Goal: Transaction & Acquisition: Book appointment/travel/reservation

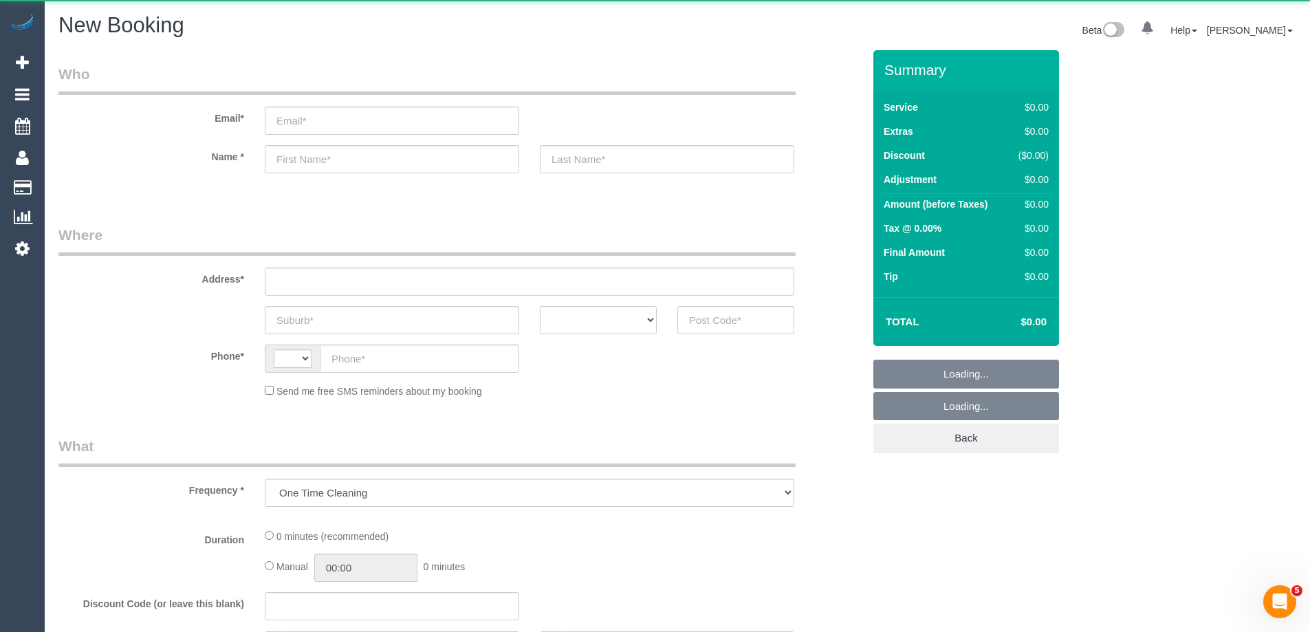
select select "string:AU"
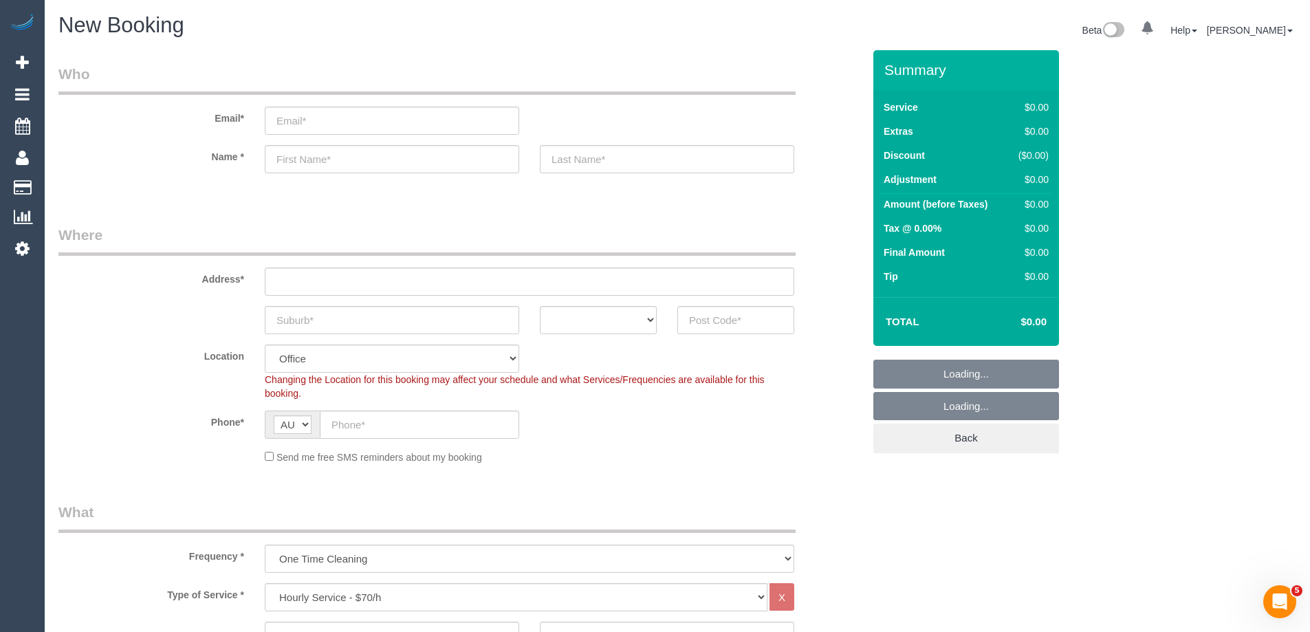
select select "object:813"
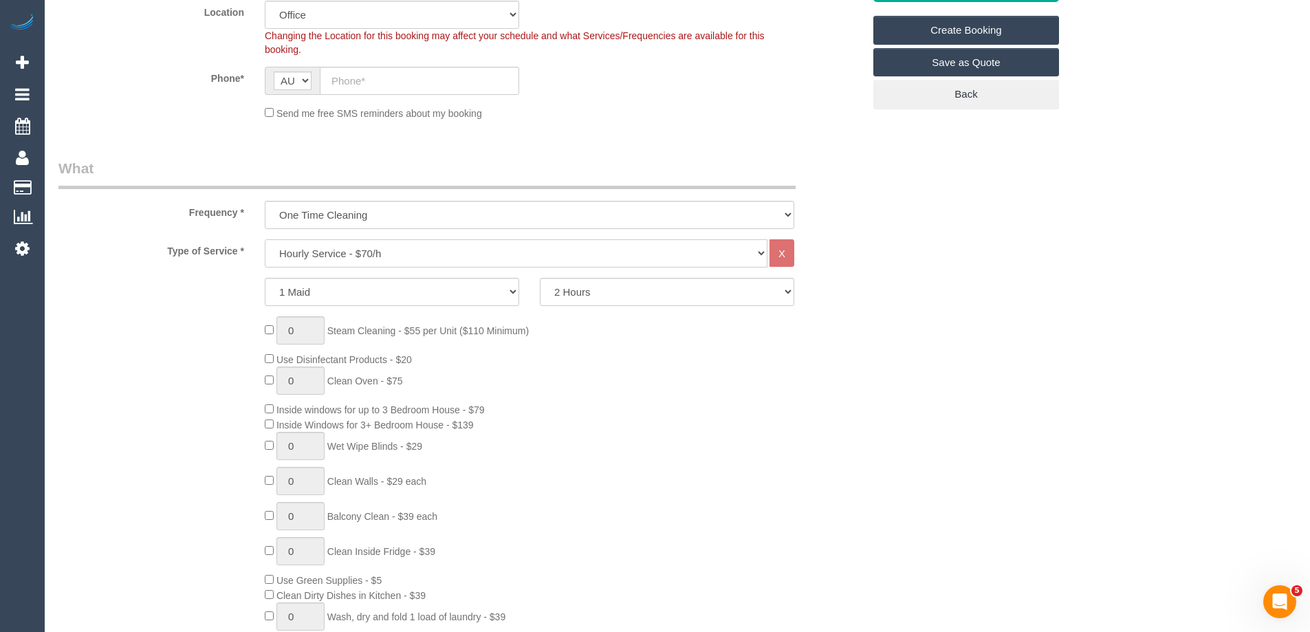
click at [316, 256] on select "Hourly Service - $70/h Hourly Service - $65/h Hourly Service - $60/h Hourly Ser…" at bounding box center [516, 253] width 503 height 28
select select "210"
click at [265, 239] on select "Hourly Service - $70/h Hourly Service - $65/h Hourly Service - $60/h Hourly Ser…" at bounding box center [516, 253] width 503 height 28
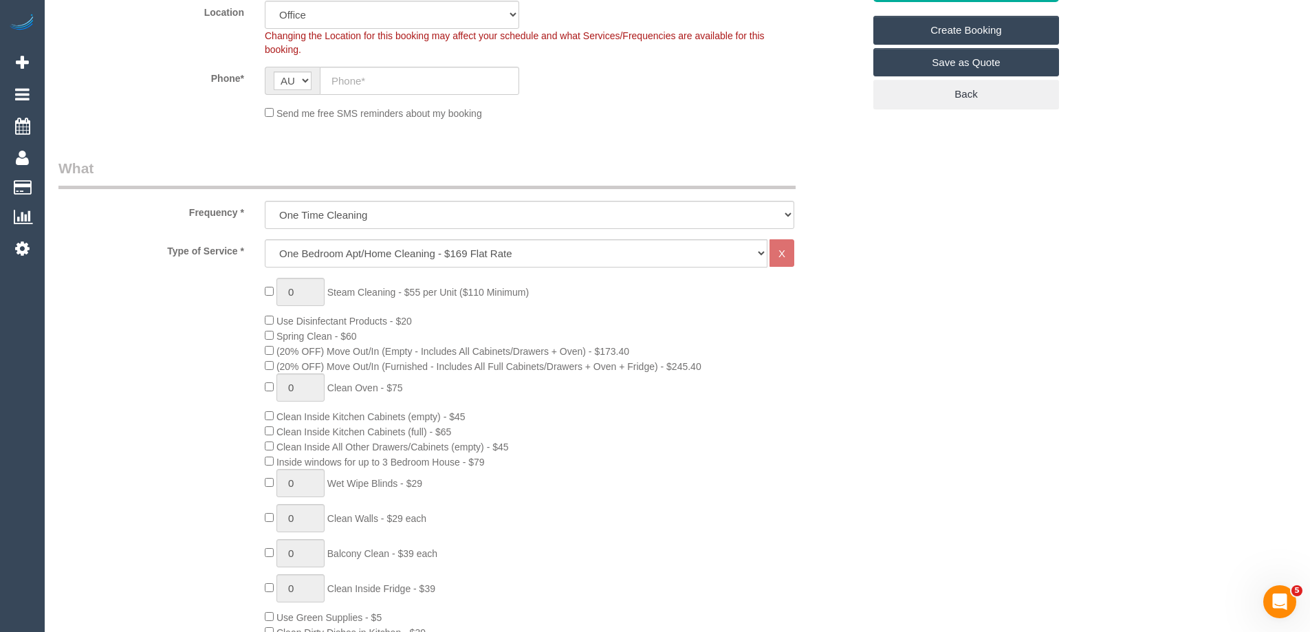
click at [212, 446] on div "0 Steam Cleaning - $55 per Unit ($110 Minimum) Use Disinfectant Products - $20 …" at bounding box center [460, 519] width 825 height 482
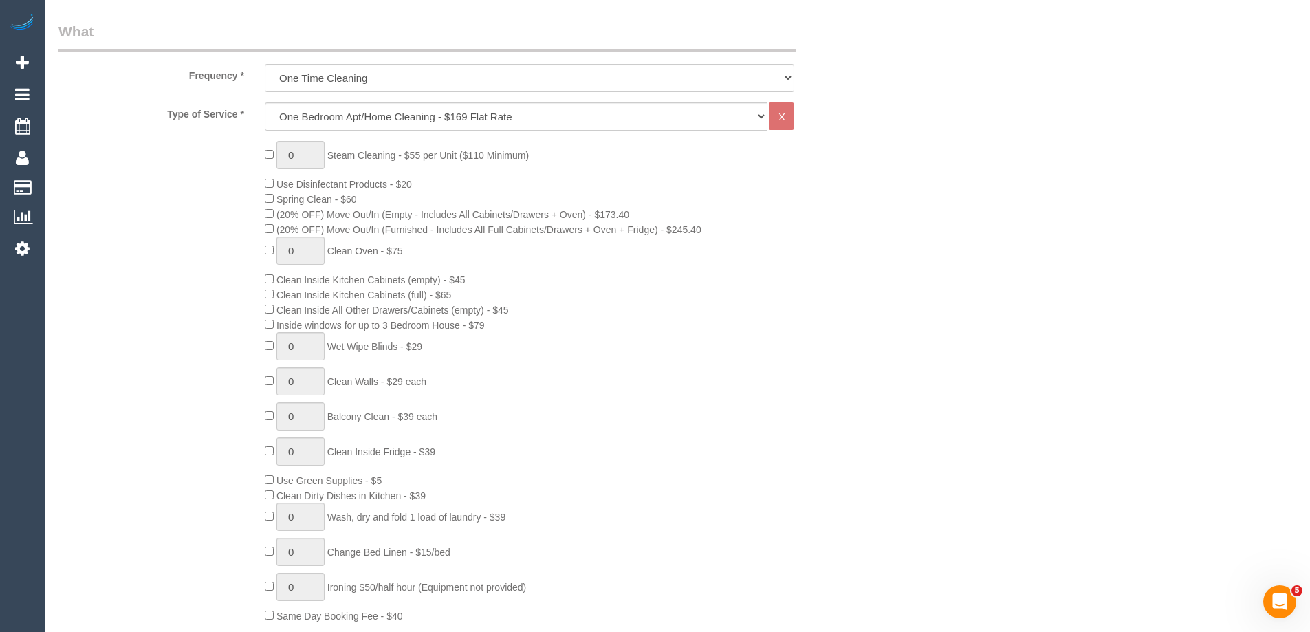
scroll to position [481, 0]
type input "1"
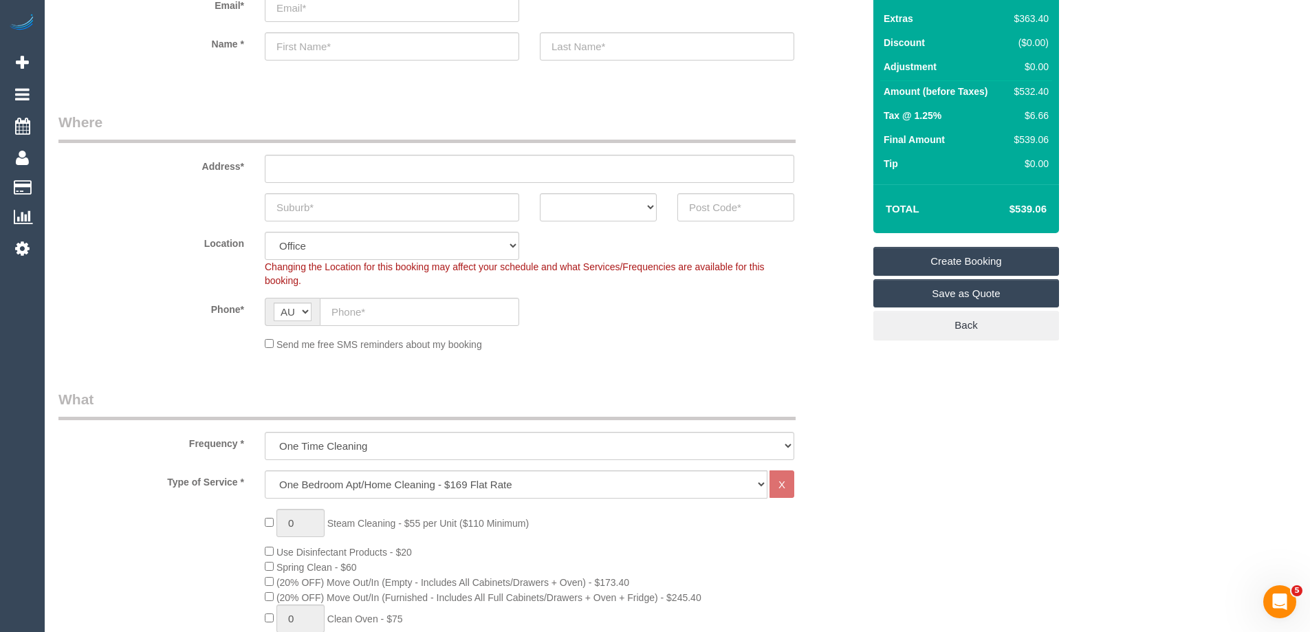
scroll to position [275, 0]
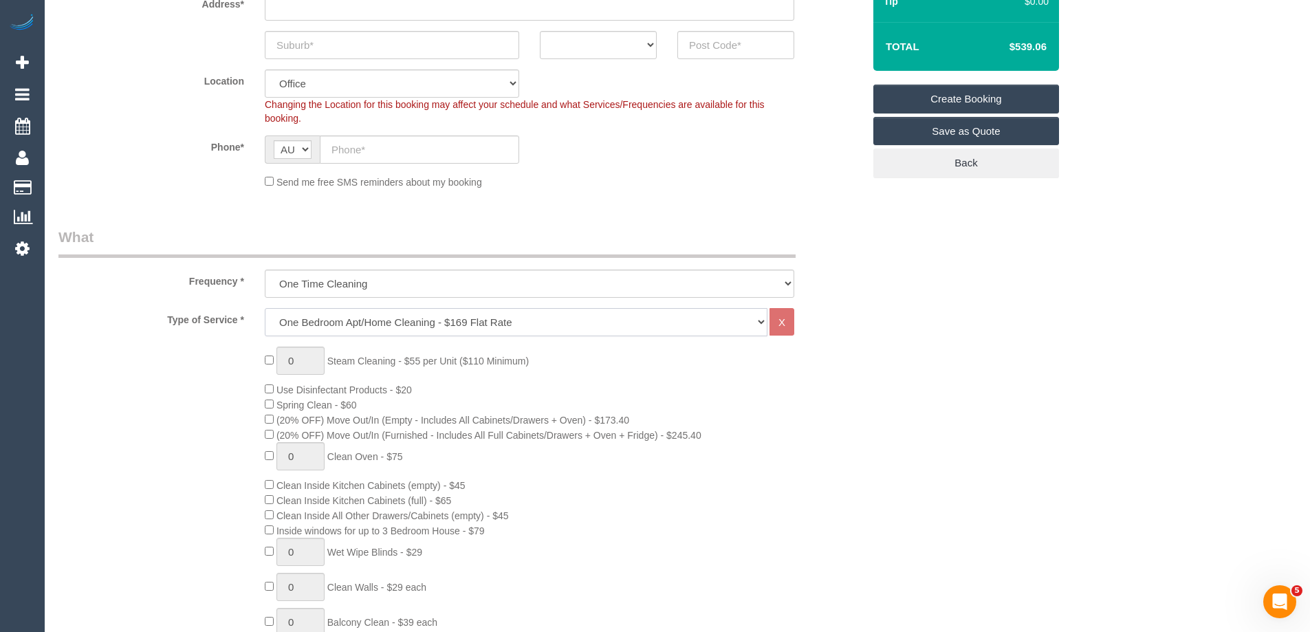
click at [311, 319] on select "Hourly Service - $70/h Hourly Service - $65/h Hourly Service - $60/h Hourly Ser…" at bounding box center [516, 322] width 503 height 28
click at [265, 308] on select "Hourly Service - $70/h Hourly Service - $65/h Hourly Service - $60/h Hourly Ser…" at bounding box center [516, 322] width 503 height 28
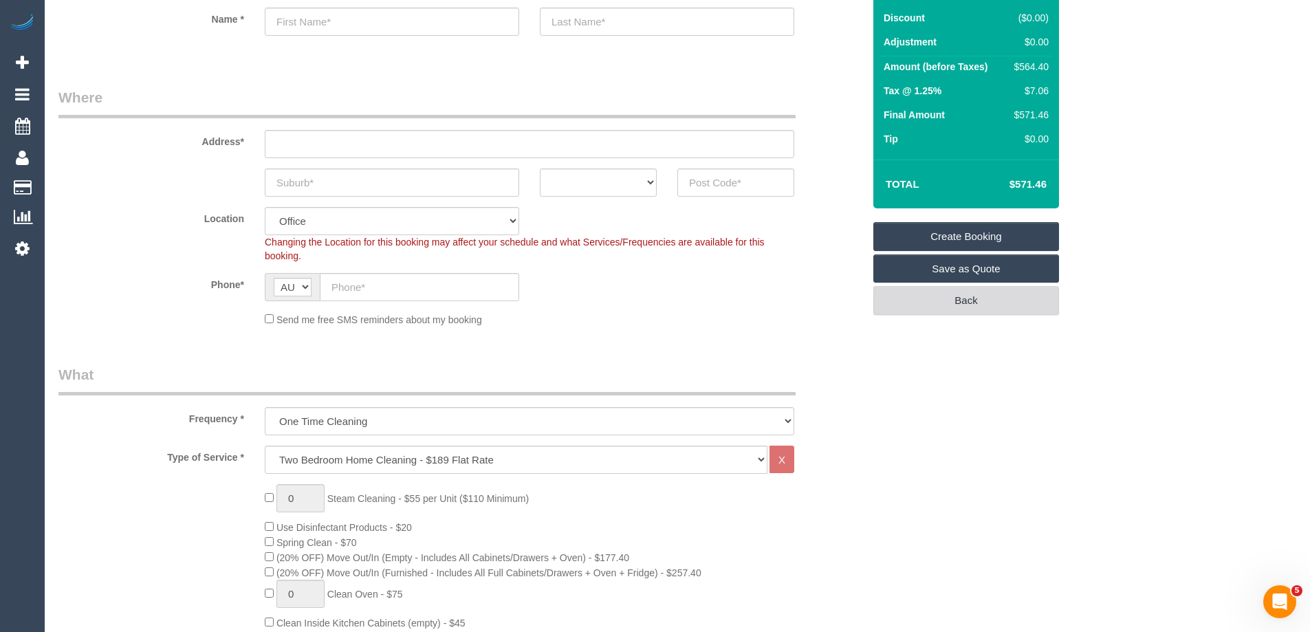
scroll to position [0, 0]
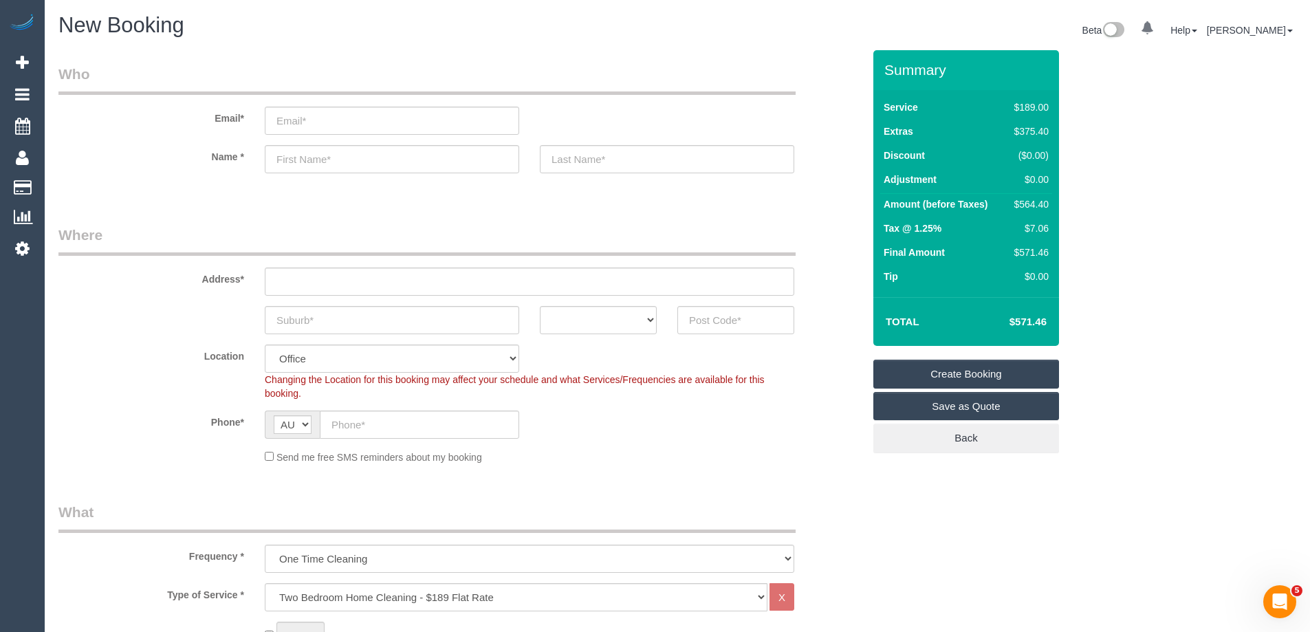
drag, startPoint x: 631, startPoint y: 432, endPoint x: 610, endPoint y: 442, distance: 23.1
click at [631, 433] on div "Phone* AF AL DZ AD AO AI AQ AG AR AM AW AU AT AZ BS BH BD BB BY BE BZ BJ BM BT …" at bounding box center [460, 424] width 825 height 28
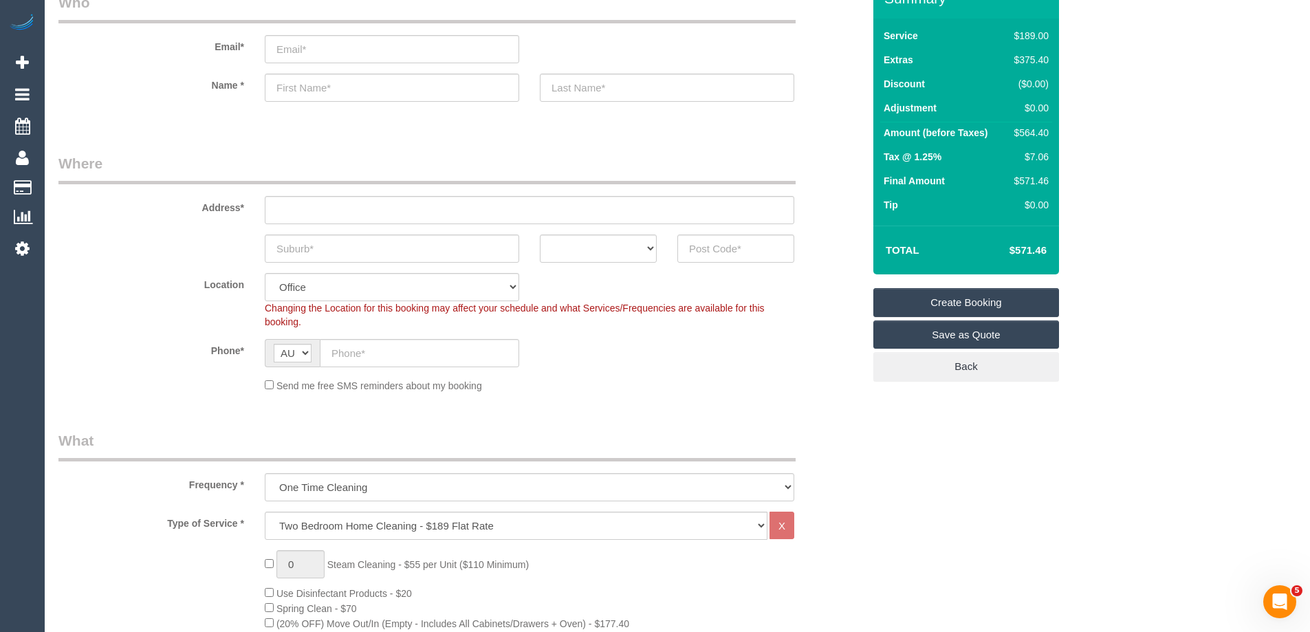
scroll to position [138, 0]
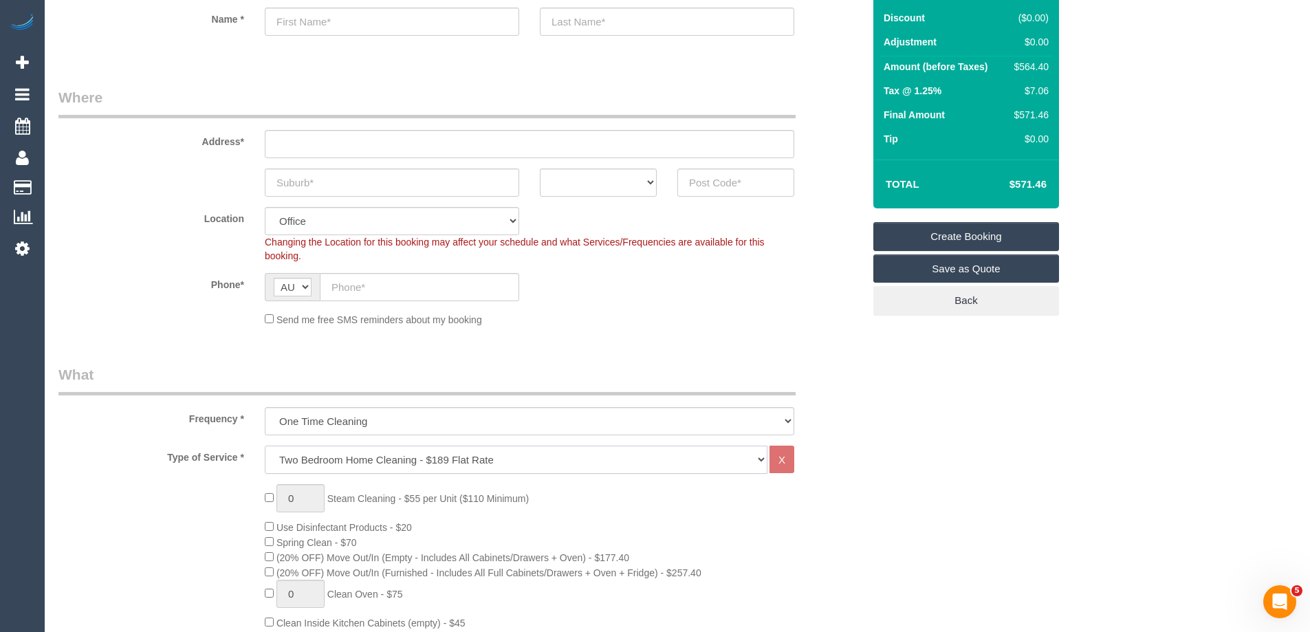
click at [338, 463] on select "Hourly Service - $70/h Hourly Service - $65/h Hourly Service - $60/h Hourly Ser…" at bounding box center [516, 460] width 503 height 28
click at [265, 446] on select "Hourly Service - $70/h Hourly Service - $65/h Hourly Service - $60/h Hourly Ser…" at bounding box center [516, 460] width 503 height 28
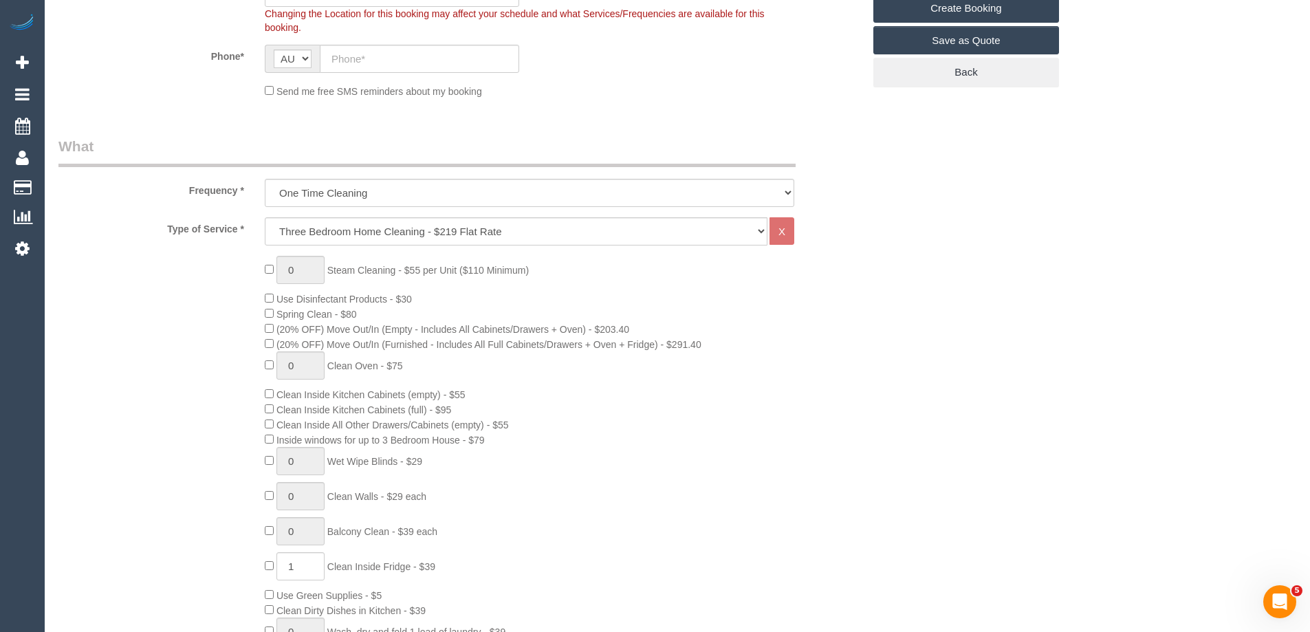
scroll to position [344, 0]
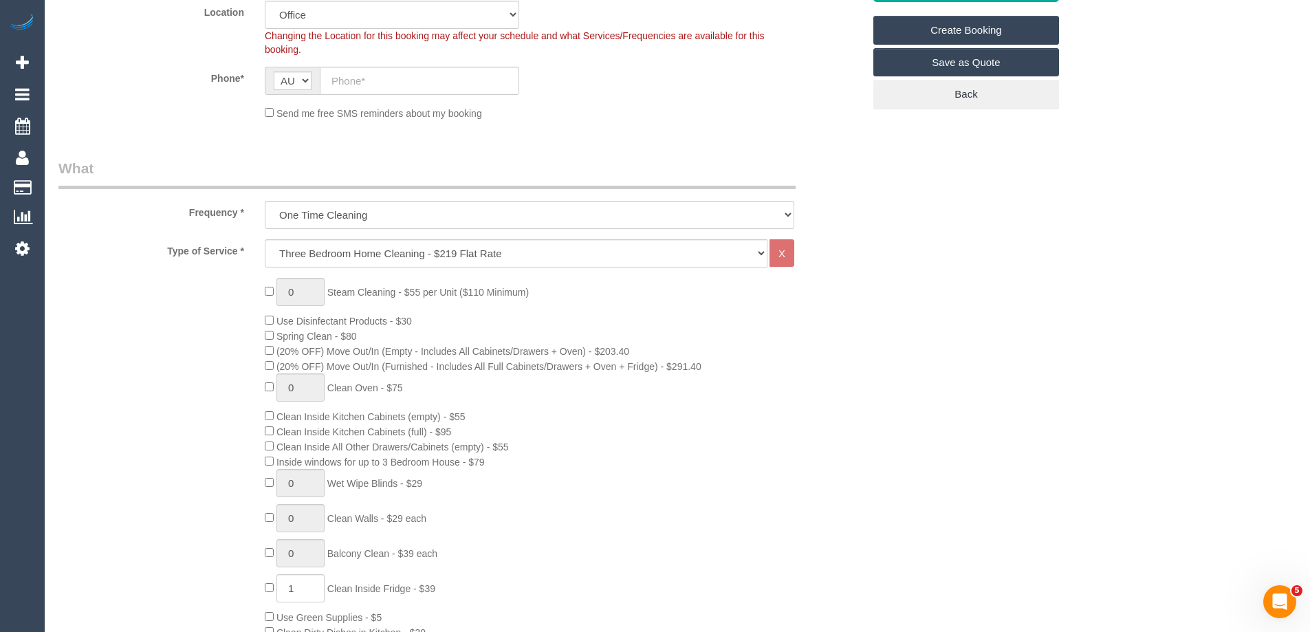
click at [669, 435] on div "0 Steam Cleaning - $55 per Unit ($110 Minimum) Use Disinfectant Products - $30 …" at bounding box center [563, 519] width 619 height 482
drag, startPoint x: 533, startPoint y: 355, endPoint x: 527, endPoint y: 378, distance: 24.2
click at [533, 355] on span "(20% OFF) Move Out/In (Empty - Includes All Cabinets/Drawers + Oven) - $203.40" at bounding box center [452, 351] width 353 height 11
click at [545, 422] on div "0 Steam Cleaning - $55 per Unit ($110 Minimum) Use Disinfectant Products - $30 …" at bounding box center [563, 519] width 619 height 482
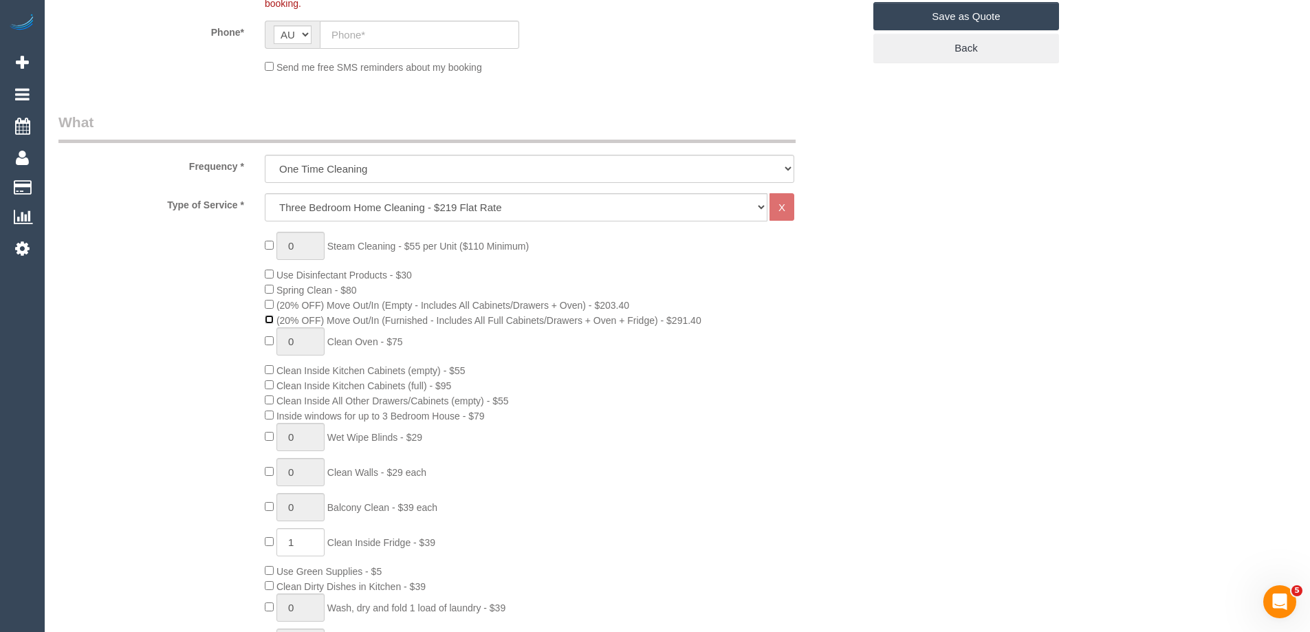
scroll to position [413, 0]
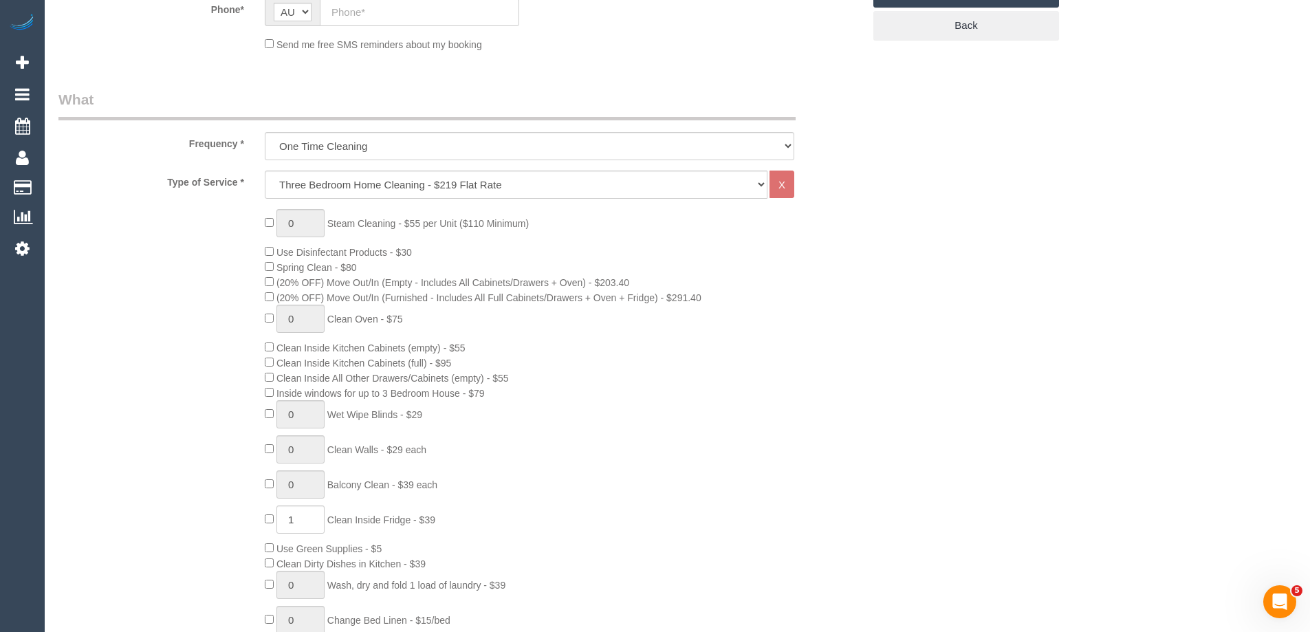
click at [263, 301] on div "0 Steam Cleaning - $55 per Unit ($110 Minimum) Use Disinfectant Products - $30 …" at bounding box center [563, 450] width 619 height 482
click at [323, 188] on select "Hourly Service - $70/h Hourly Service - $65/h Hourly Service - $60/h Hourly Ser…" at bounding box center [516, 185] width 503 height 28
click at [265, 171] on select "Hourly Service - $70/h Hourly Service - $65/h Hourly Service - $60/h Hourly Ser…" at bounding box center [516, 185] width 503 height 28
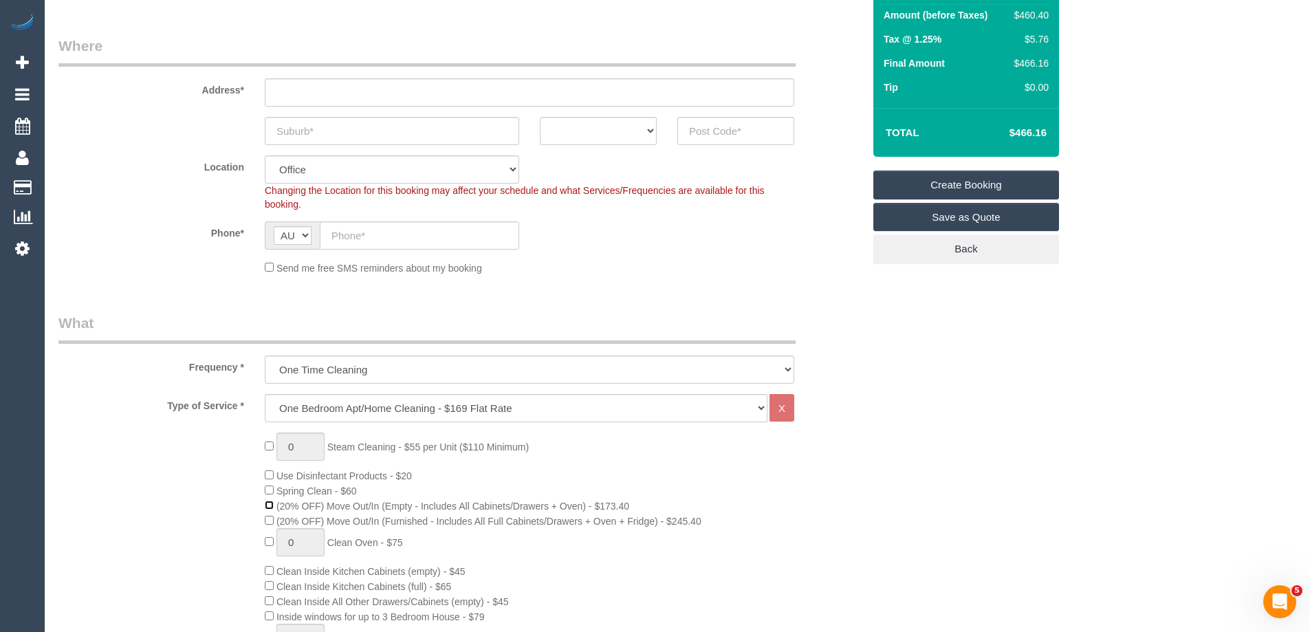
scroll to position [0, 0]
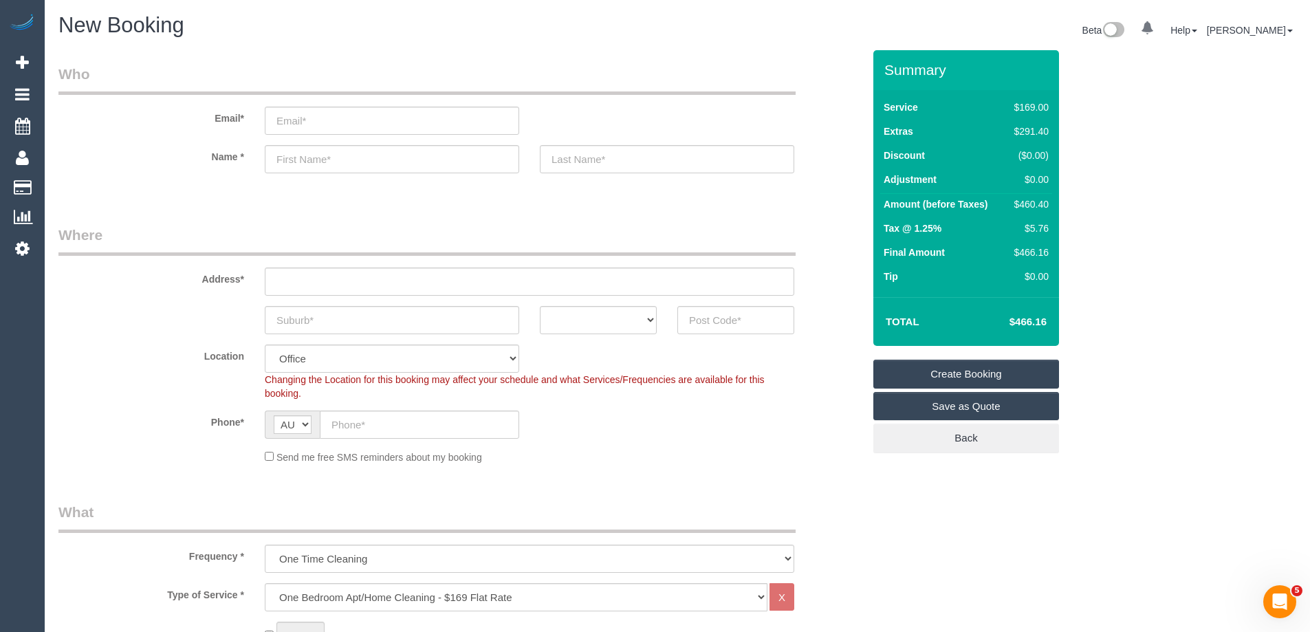
click at [536, 463] on div "Send me free SMS reminders about my booking" at bounding box center [529, 456] width 550 height 15
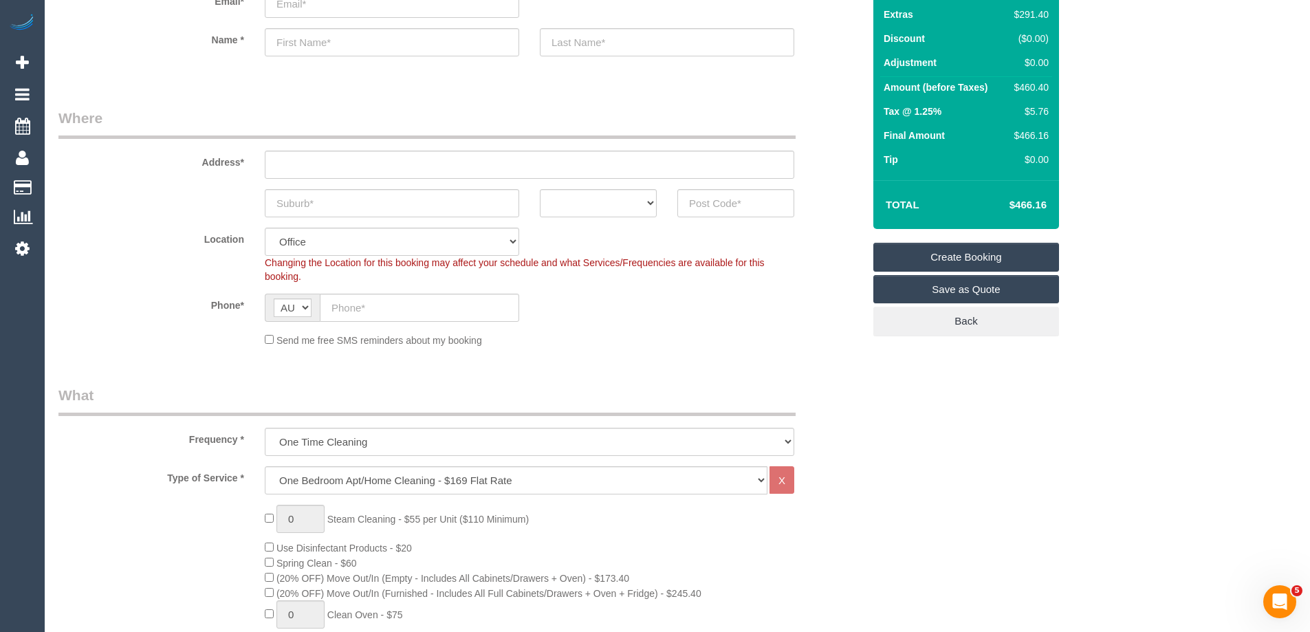
scroll to position [206, 0]
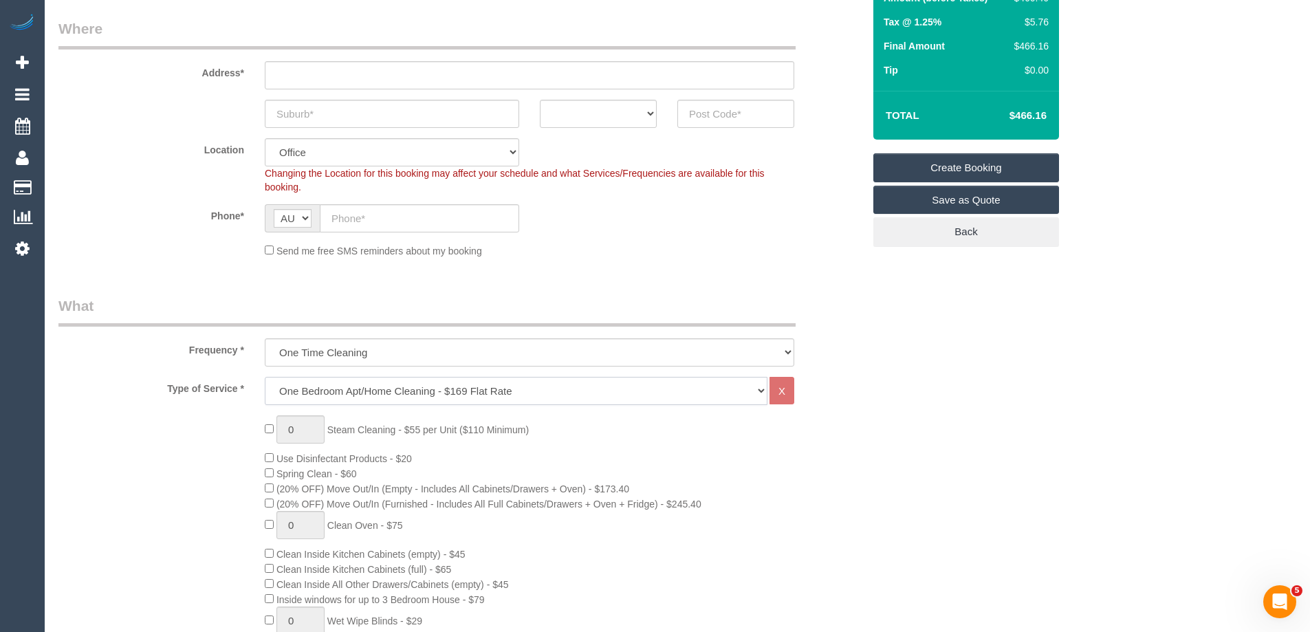
click at [342, 386] on select "Hourly Service - $70/h Hourly Service - $65/h Hourly Service - $60/h Hourly Ser…" at bounding box center [516, 391] width 503 height 28
click at [265, 377] on select "Hourly Service - $70/h Hourly Service - $65/h Hourly Service - $60/h Hourly Ser…" at bounding box center [516, 391] width 503 height 28
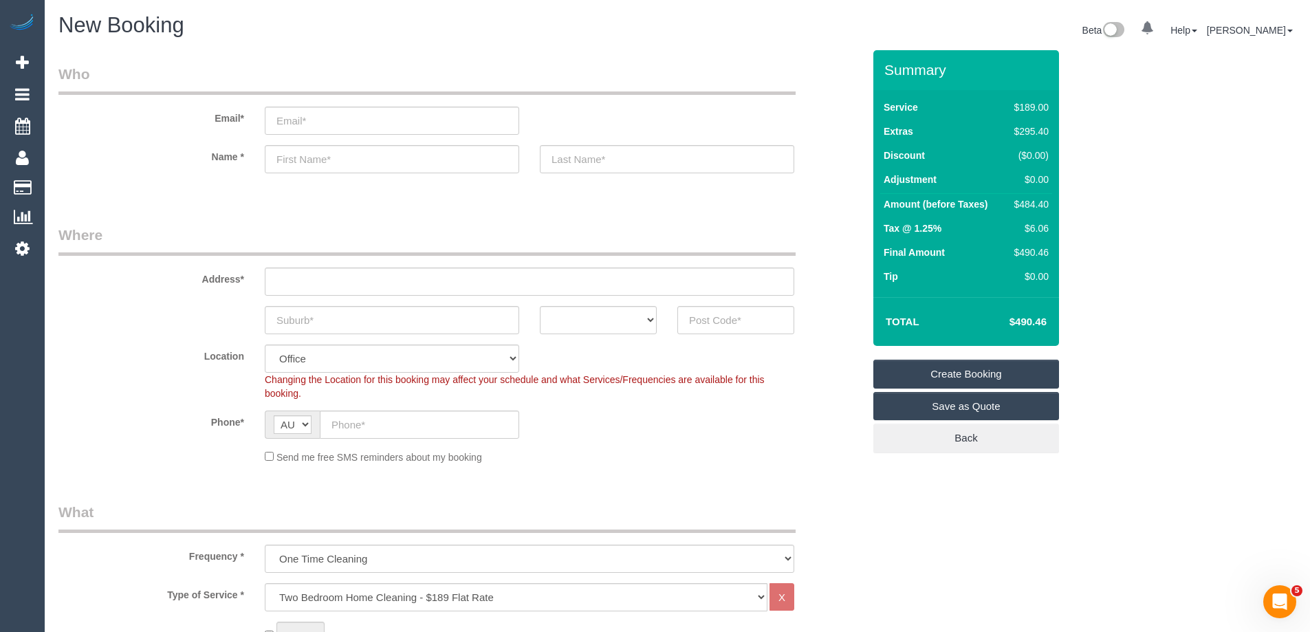
click at [554, 458] on div "Send me free SMS reminders about my booking" at bounding box center [529, 456] width 550 height 15
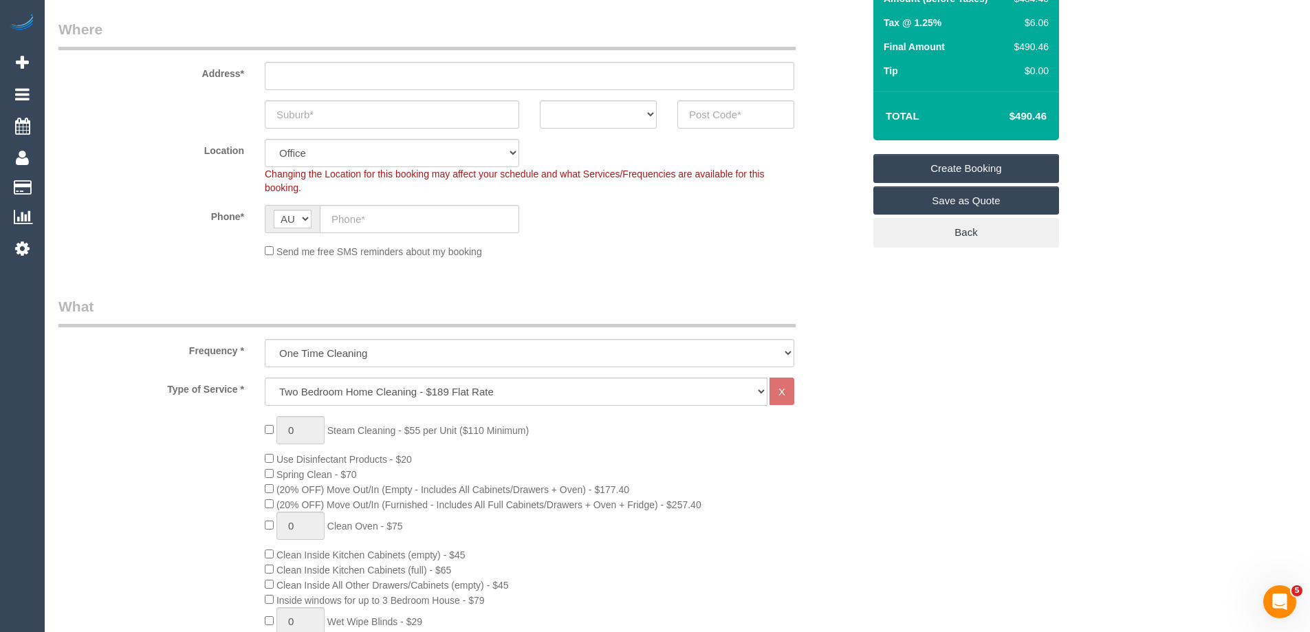
scroll to position [206, 0]
click at [537, 392] on select "Hourly Service - $70/h Hourly Service - $65/h Hourly Service - $60/h Hourly Ser…" at bounding box center [516, 391] width 503 height 28
select select "212"
click at [265, 377] on select "Hourly Service - $70/h Hourly Service - $65/h Hourly Service - $60/h Hourly Ser…" at bounding box center [516, 391] width 503 height 28
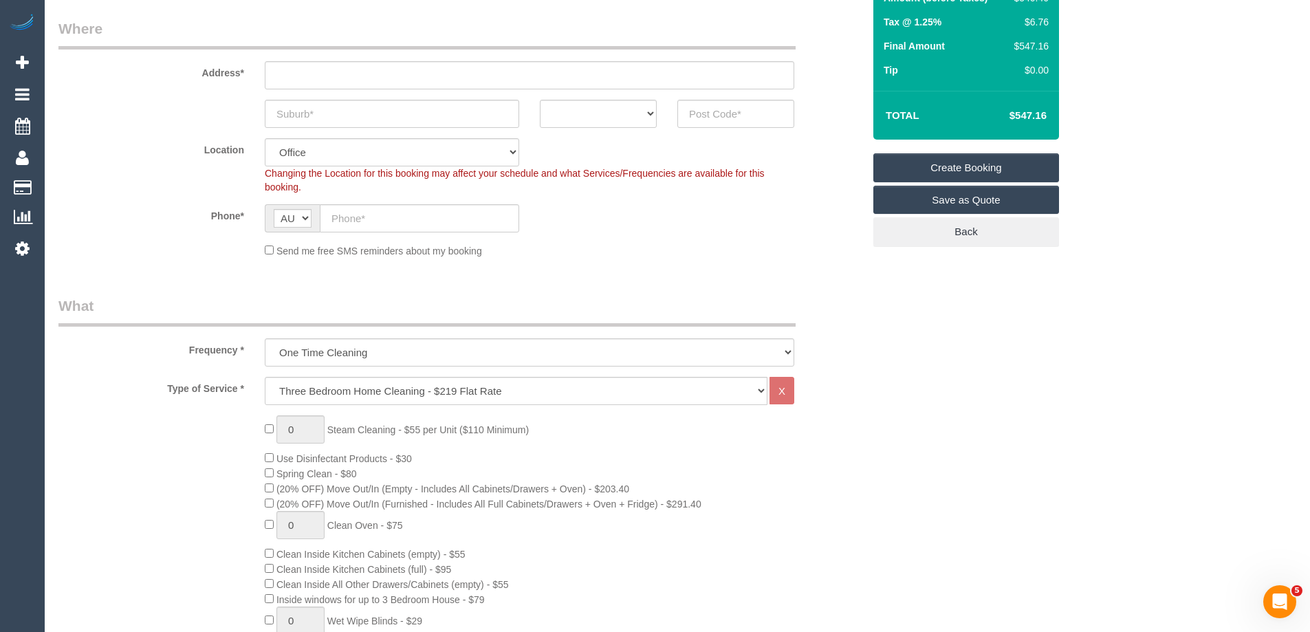
scroll to position [0, 0]
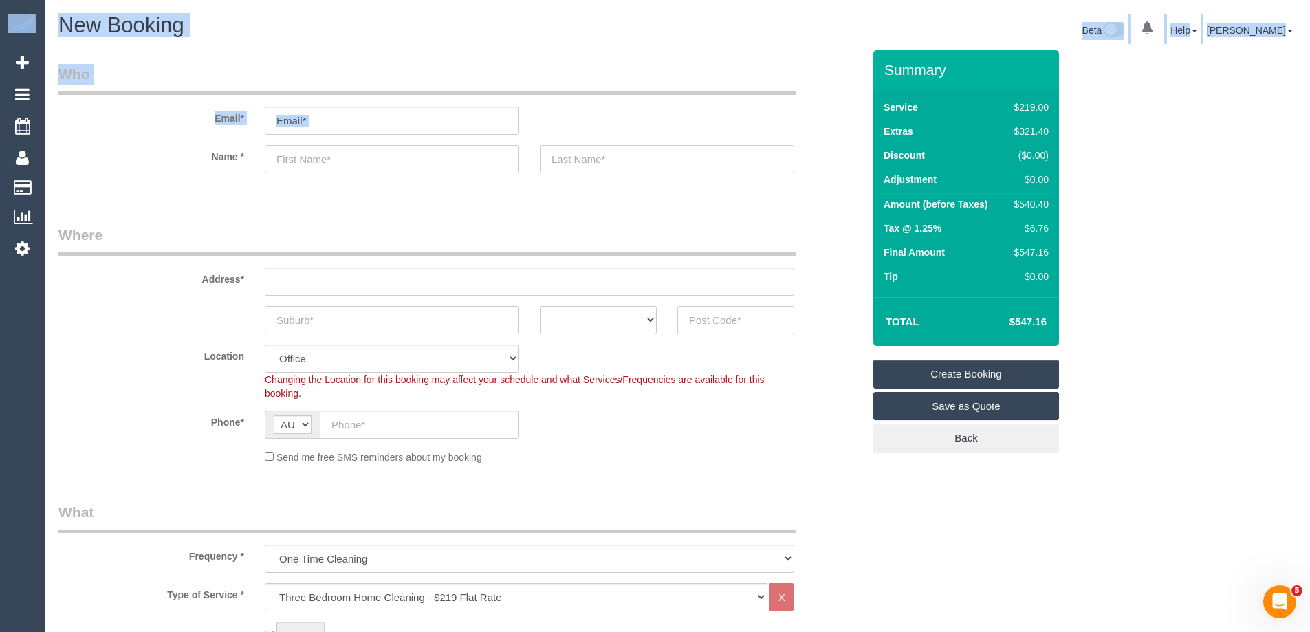
drag, startPoint x: 70, startPoint y: 144, endPoint x: -228, endPoint y: 141, distance: 297.8
click at [0, 141] on html "0 Beta Your Notifications You have 0 alerts Add Booking Bookings Active Booking…" at bounding box center [655, 316] width 1310 height 632
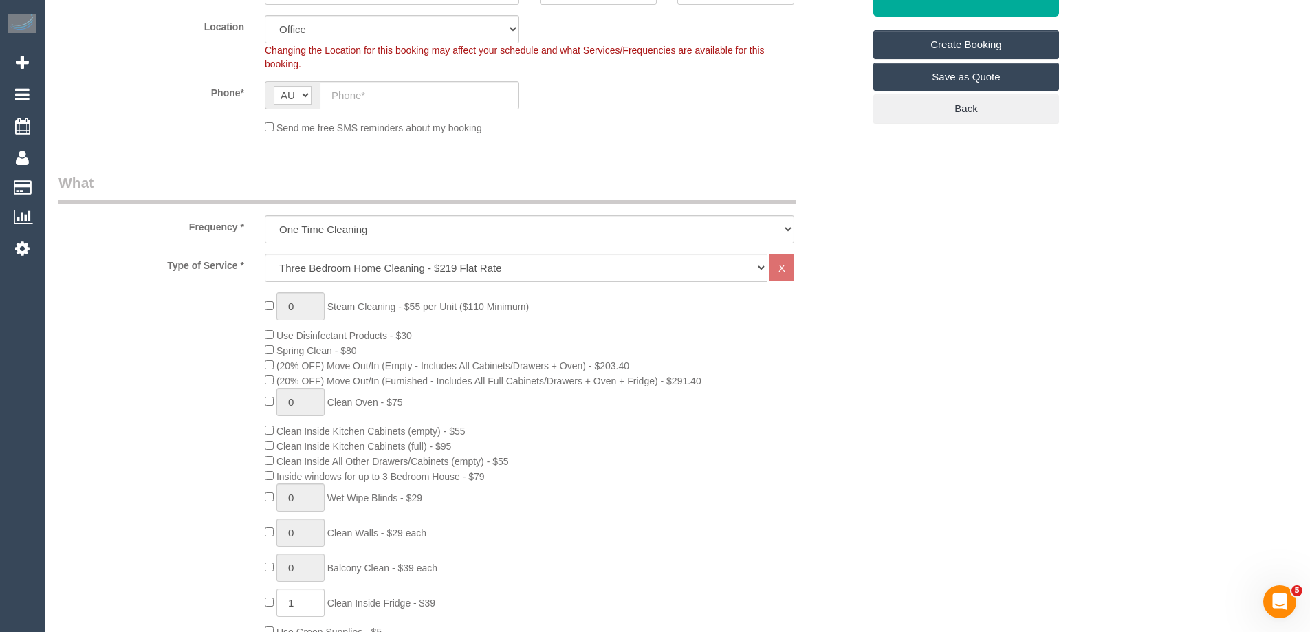
scroll to position [344, 0]
